Goal: Task Accomplishment & Management: Manage account settings

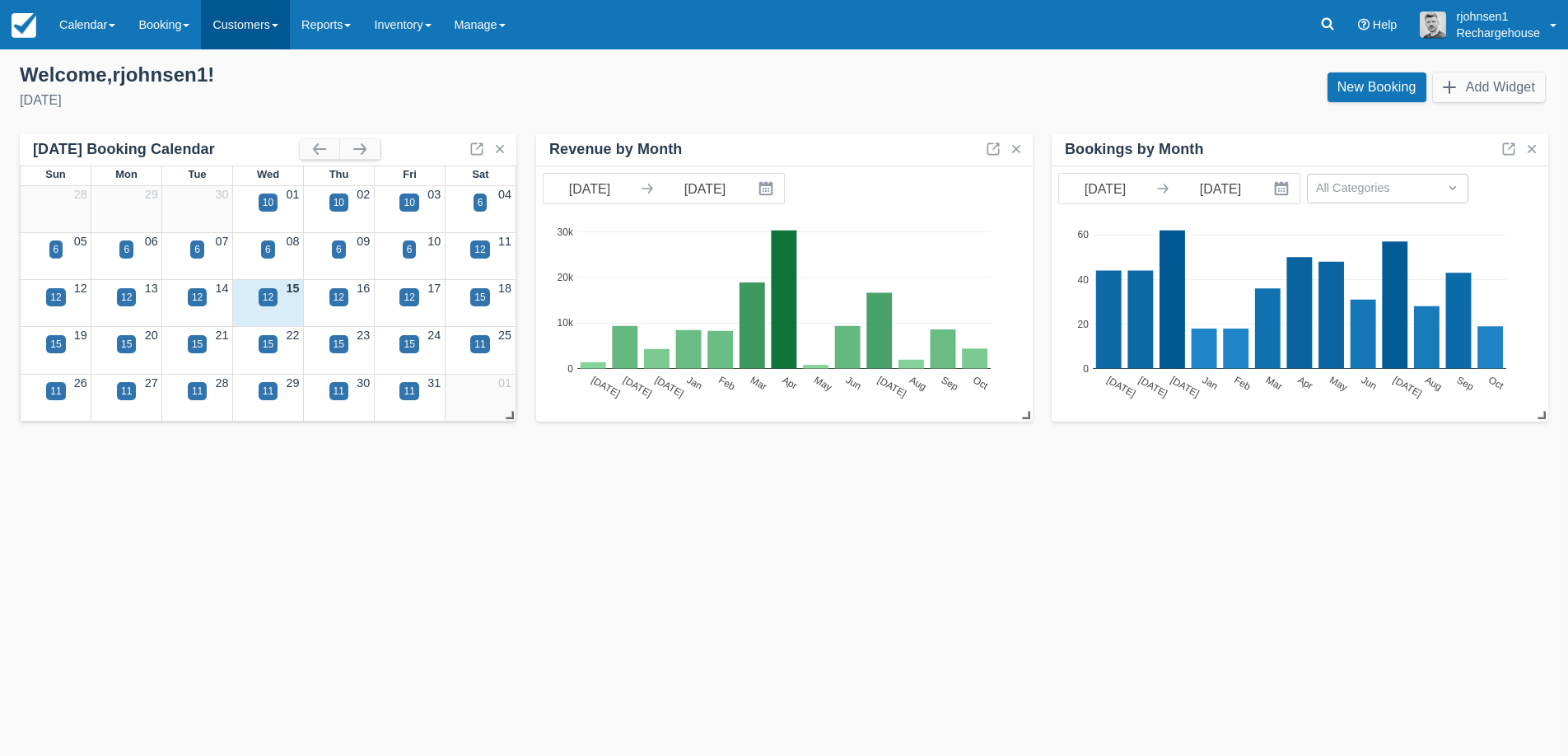
click at [274, 21] on link "Customers" at bounding box center [244, 24] width 89 height 50
click at [263, 104] on link "Directory" at bounding box center [274, 106] width 146 height 35
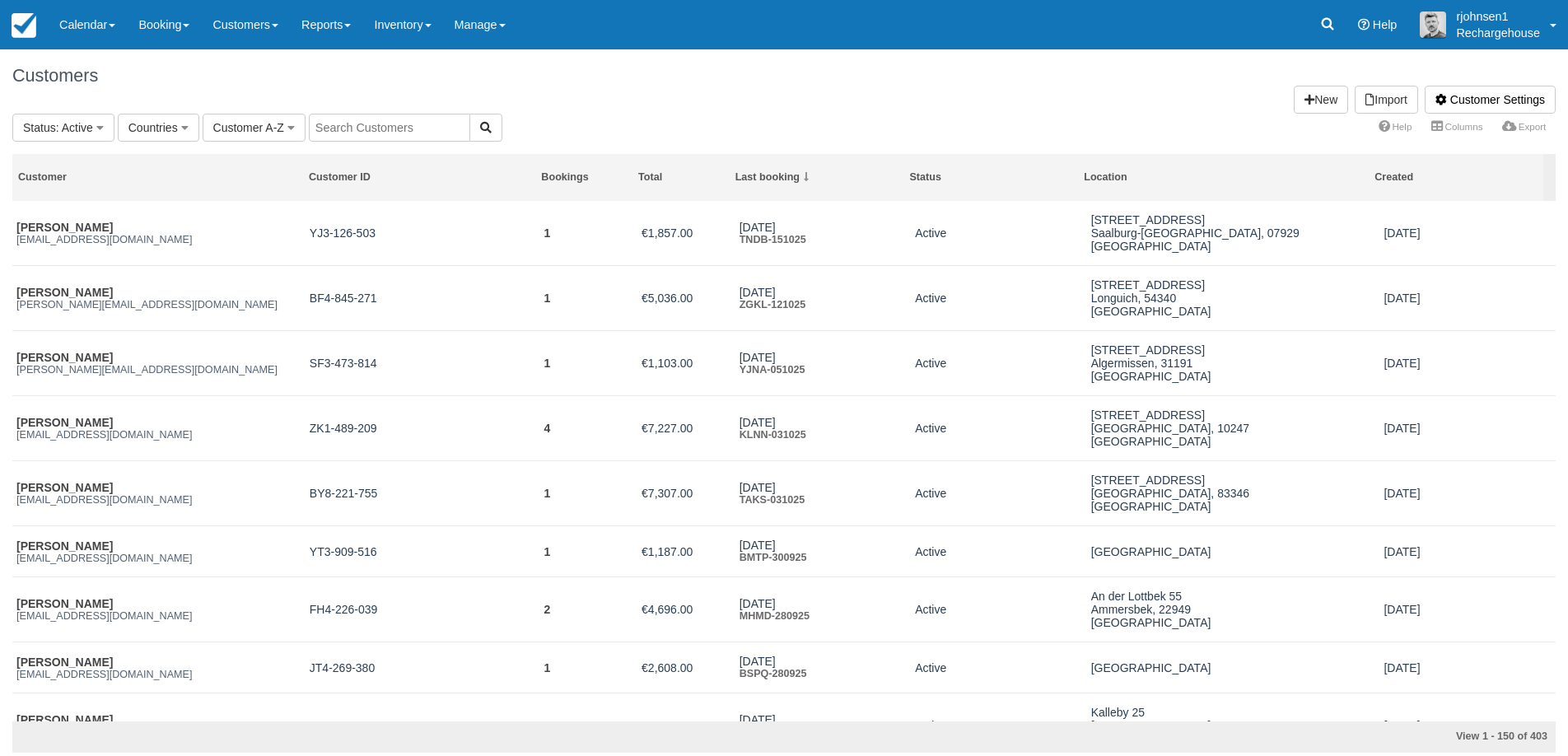
click at [378, 123] on input "text" at bounding box center [389, 127] width 162 height 28
paste input "[PERSON_NAME]"
type input "[PERSON_NAME]"
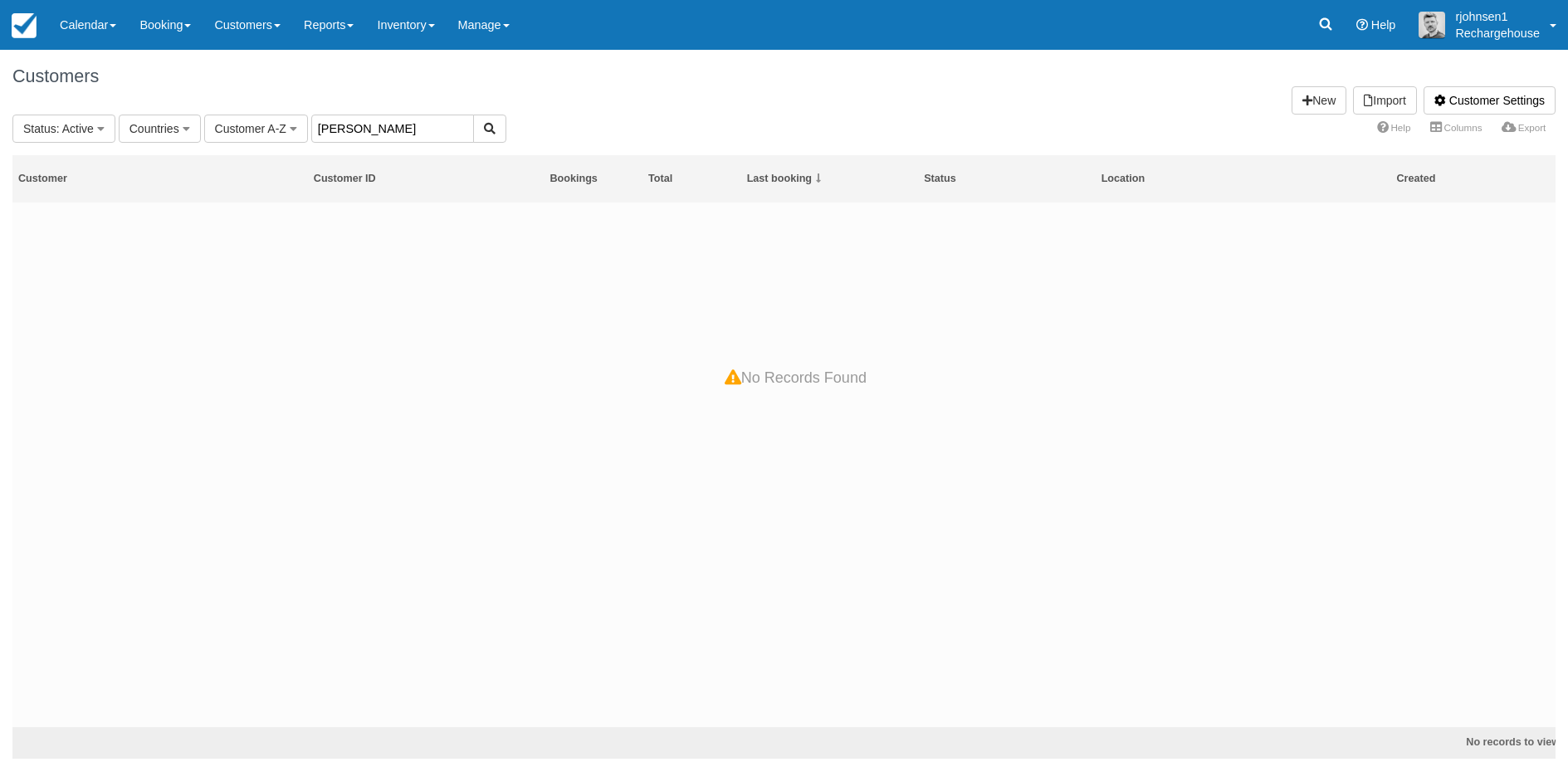
click at [424, 133] on input "[PERSON_NAME]" at bounding box center [392, 128] width 163 height 28
click at [100, 129] on icon "button" at bounding box center [101, 128] width 8 height 12
click at [169, 131] on span "Countries" at bounding box center [154, 128] width 50 height 14
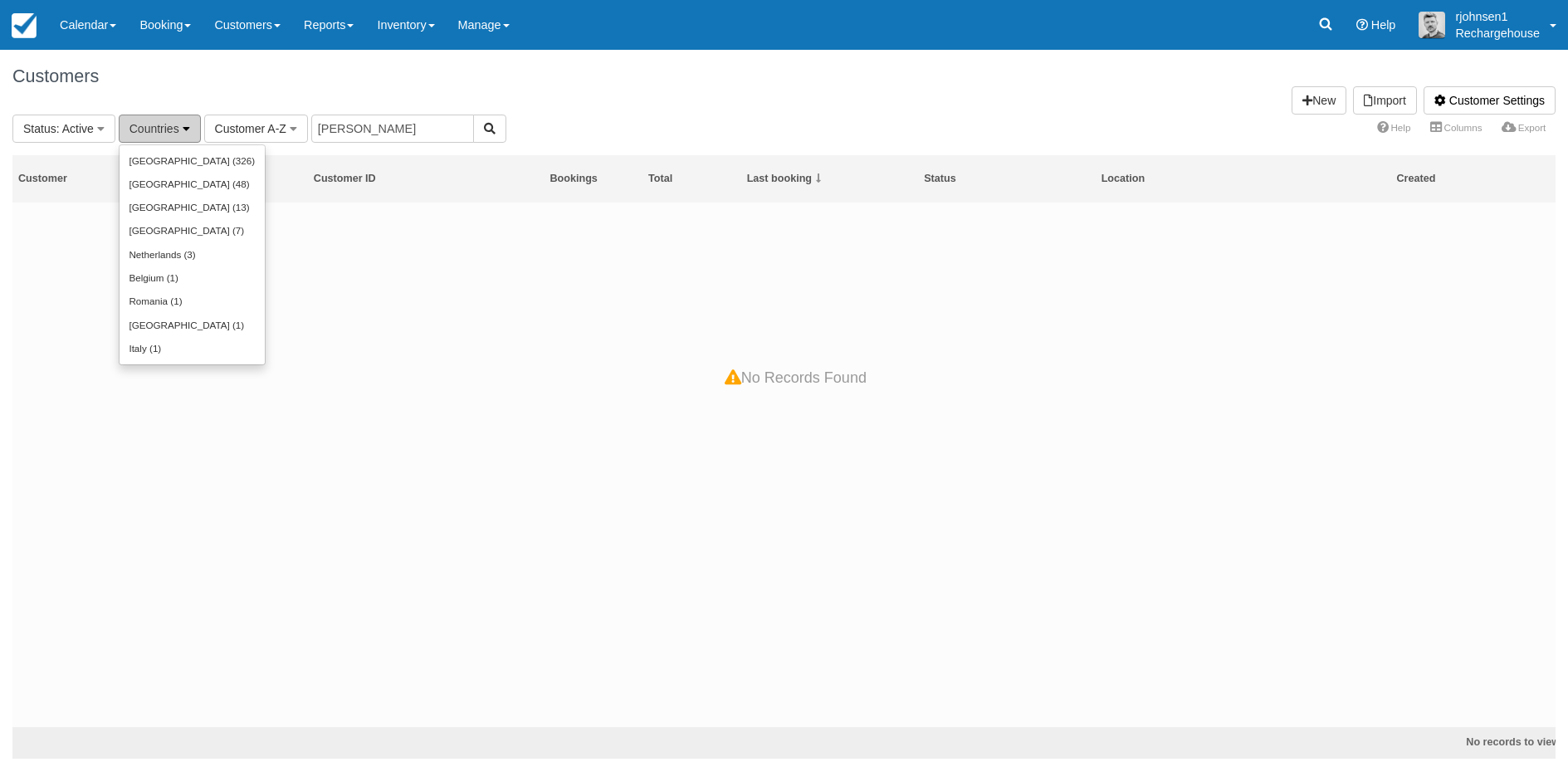
click at [169, 131] on span "Countries" at bounding box center [154, 128] width 50 height 14
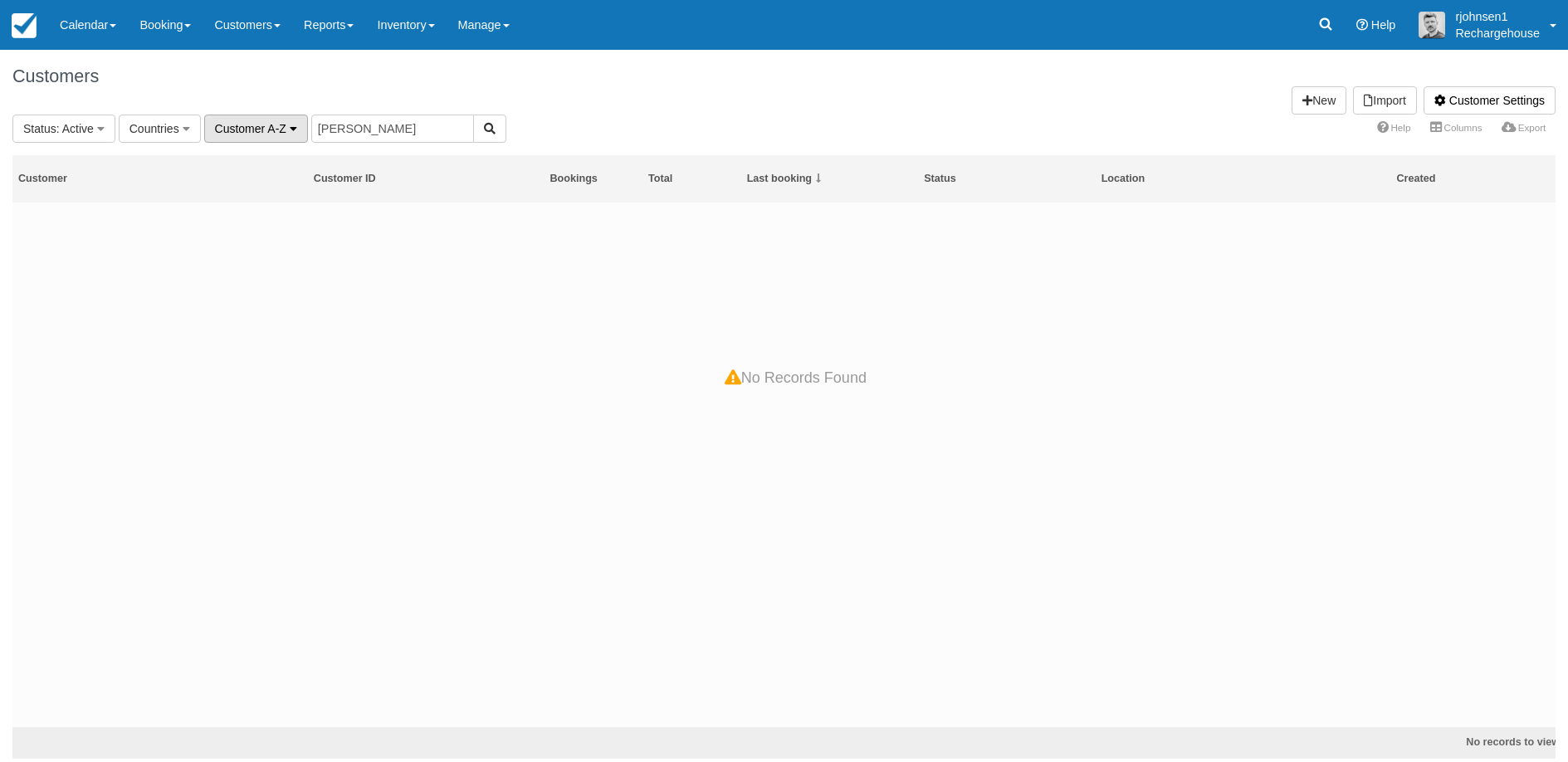
click at [263, 125] on span "Customer A-Z" at bounding box center [250, 128] width 72 height 14
click at [405, 121] on input "[PERSON_NAME]" at bounding box center [392, 128] width 163 height 28
drag, startPoint x: 432, startPoint y: 122, endPoint x: 324, endPoint y: 121, distance: 108.0
click at [324, 121] on input "[PERSON_NAME]" at bounding box center [392, 128] width 163 height 28
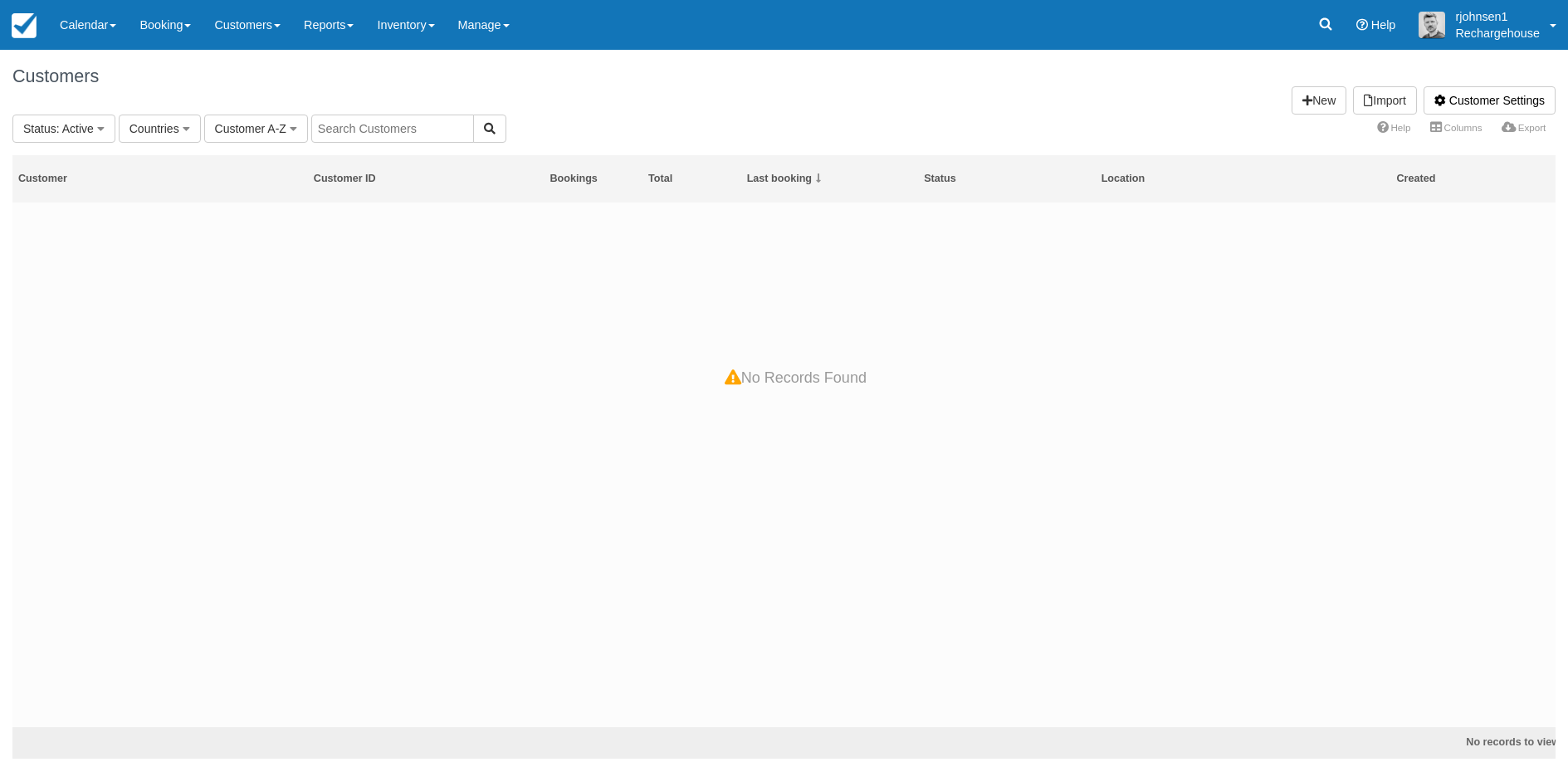
paste input "GGKM-210625"
type input "GGKM-210625"
click at [416, 132] on input "GGKM-210625" at bounding box center [392, 128] width 163 height 28
type input "Torsten"
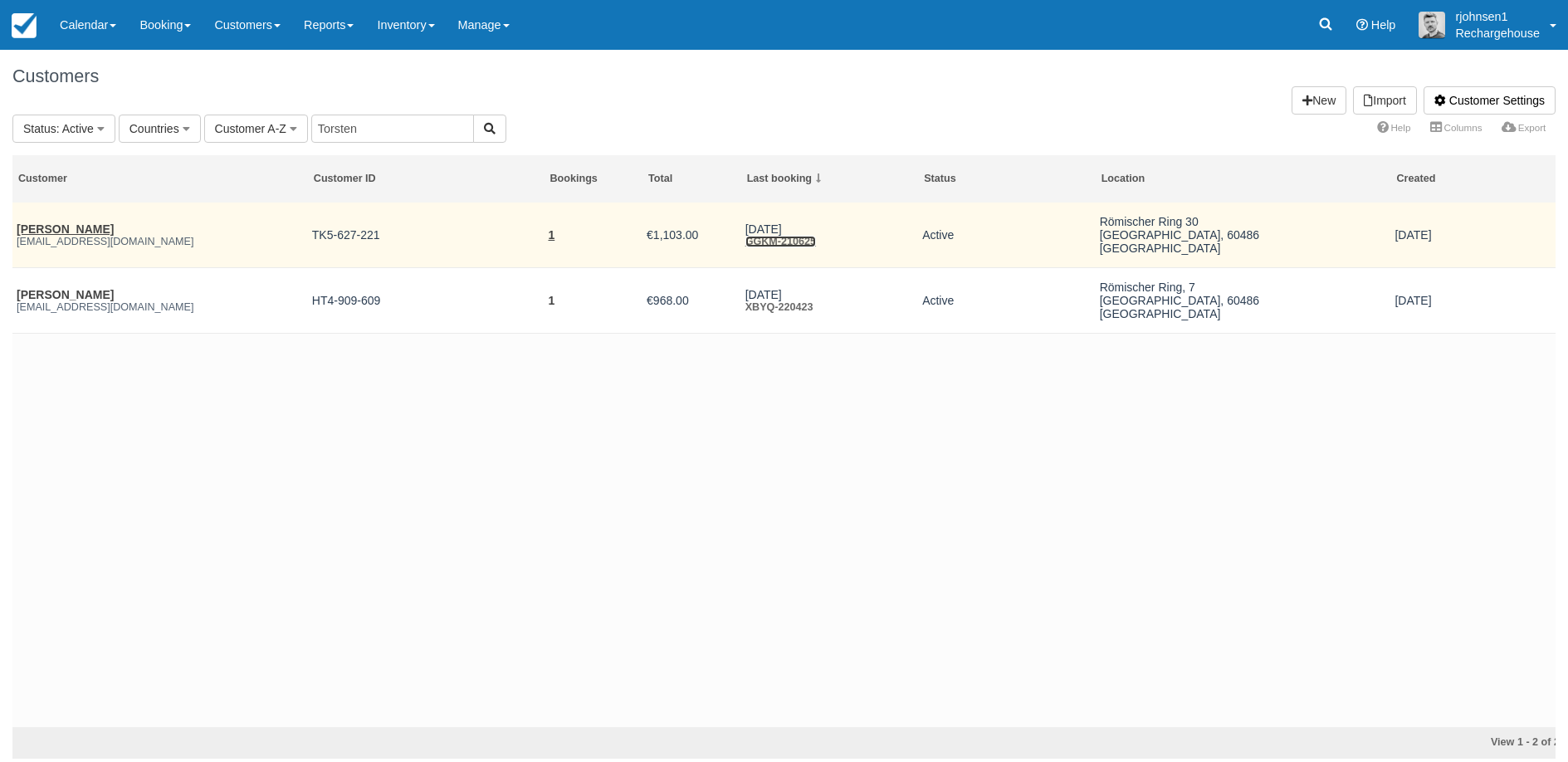
click at [783, 241] on link "GGKM-210625" at bounding box center [781, 241] width 71 height 12
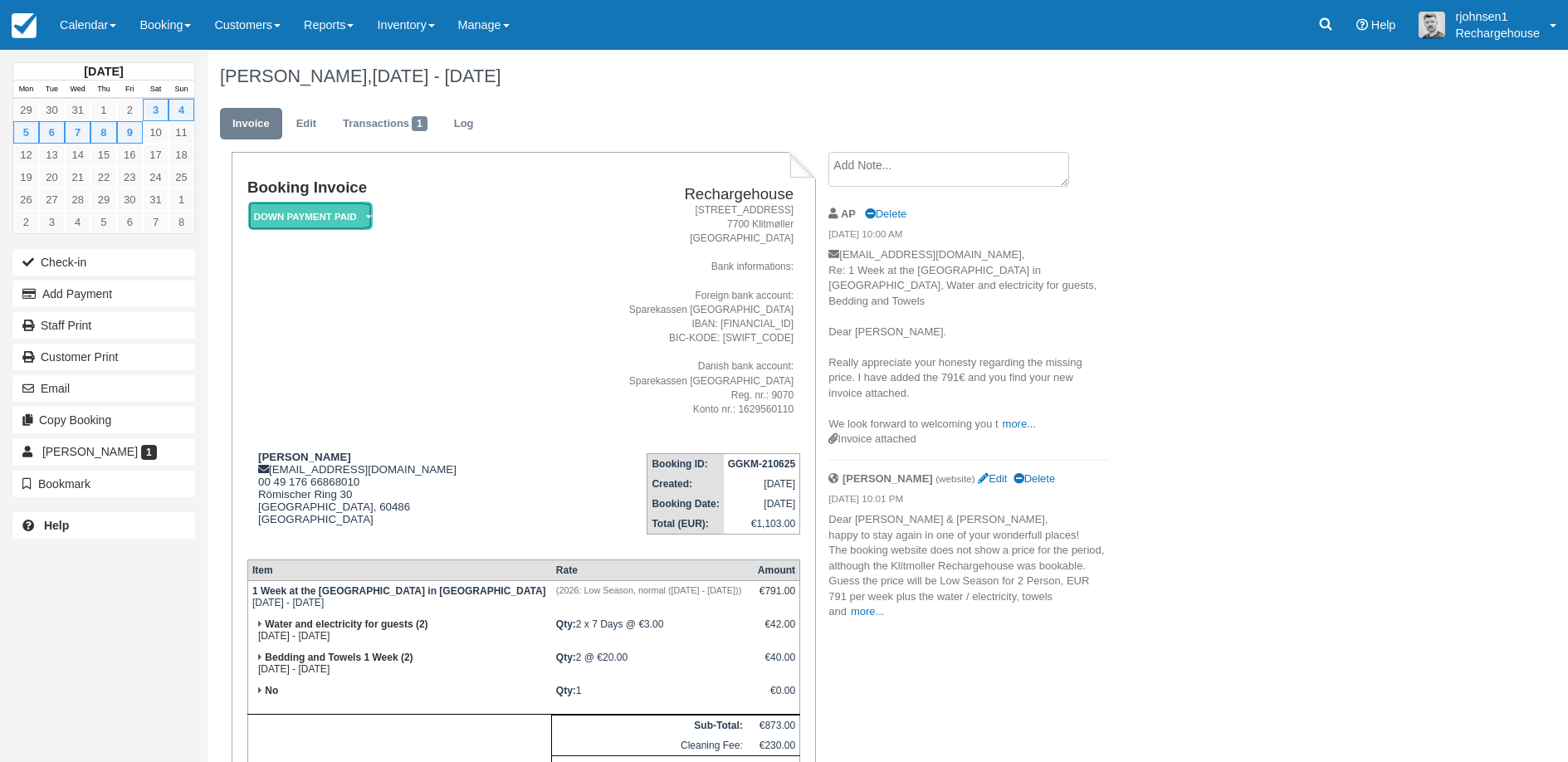
click at [358, 217] on em "Down Payment Paid" at bounding box center [310, 217] width 125 height 29
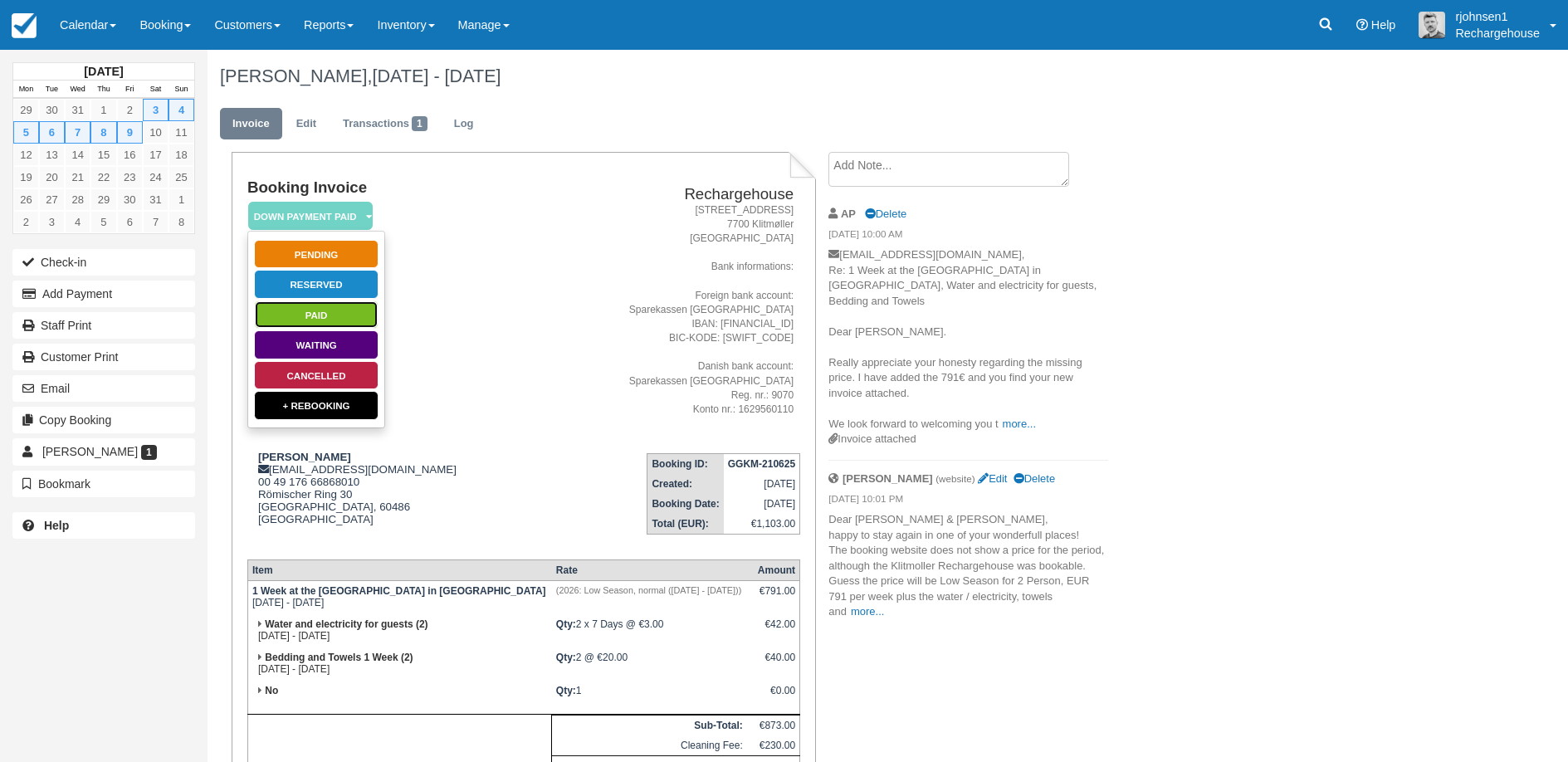
click at [319, 313] on link "Paid" at bounding box center [316, 315] width 125 height 29
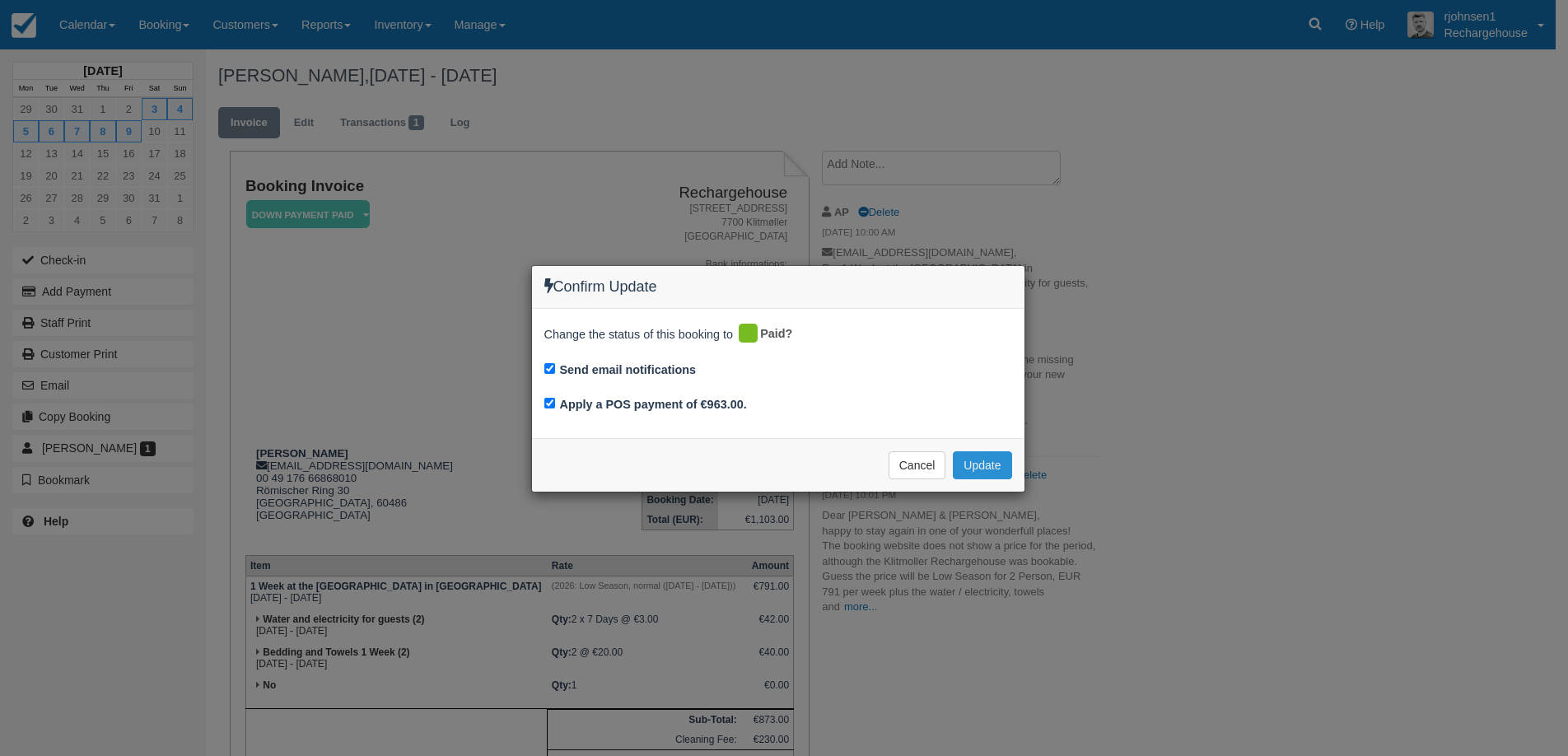
click at [987, 471] on button "Update" at bounding box center [982, 465] width 58 height 28
